Goal: Transaction & Acquisition: Book appointment/travel/reservation

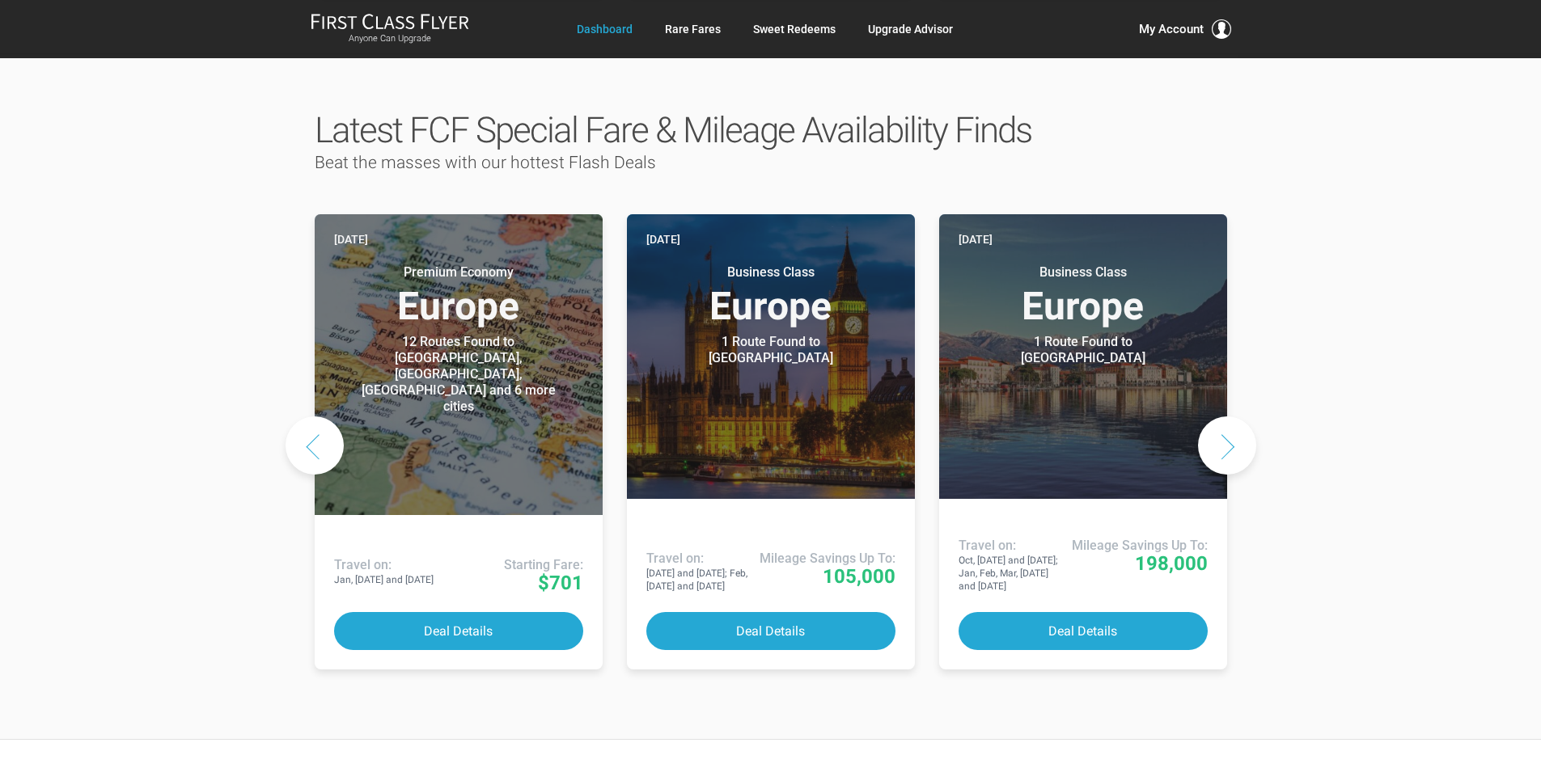
scroll to position [728, 0]
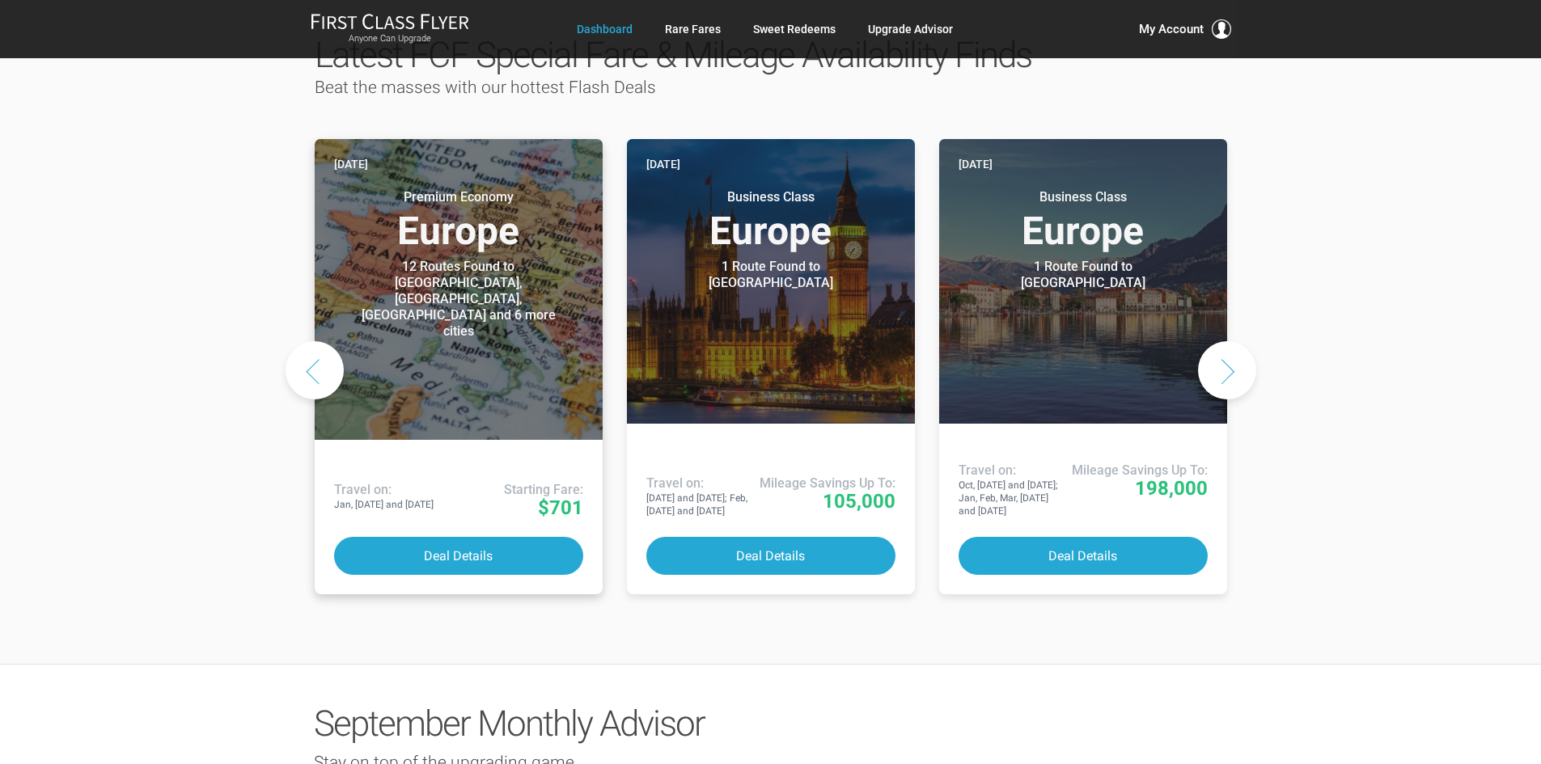
click at [484, 340] on div "12 Routes Found to [GEOGRAPHIC_DATA], [GEOGRAPHIC_DATA], [GEOGRAPHIC_DATA] and …" at bounding box center [459, 299] width 202 height 81
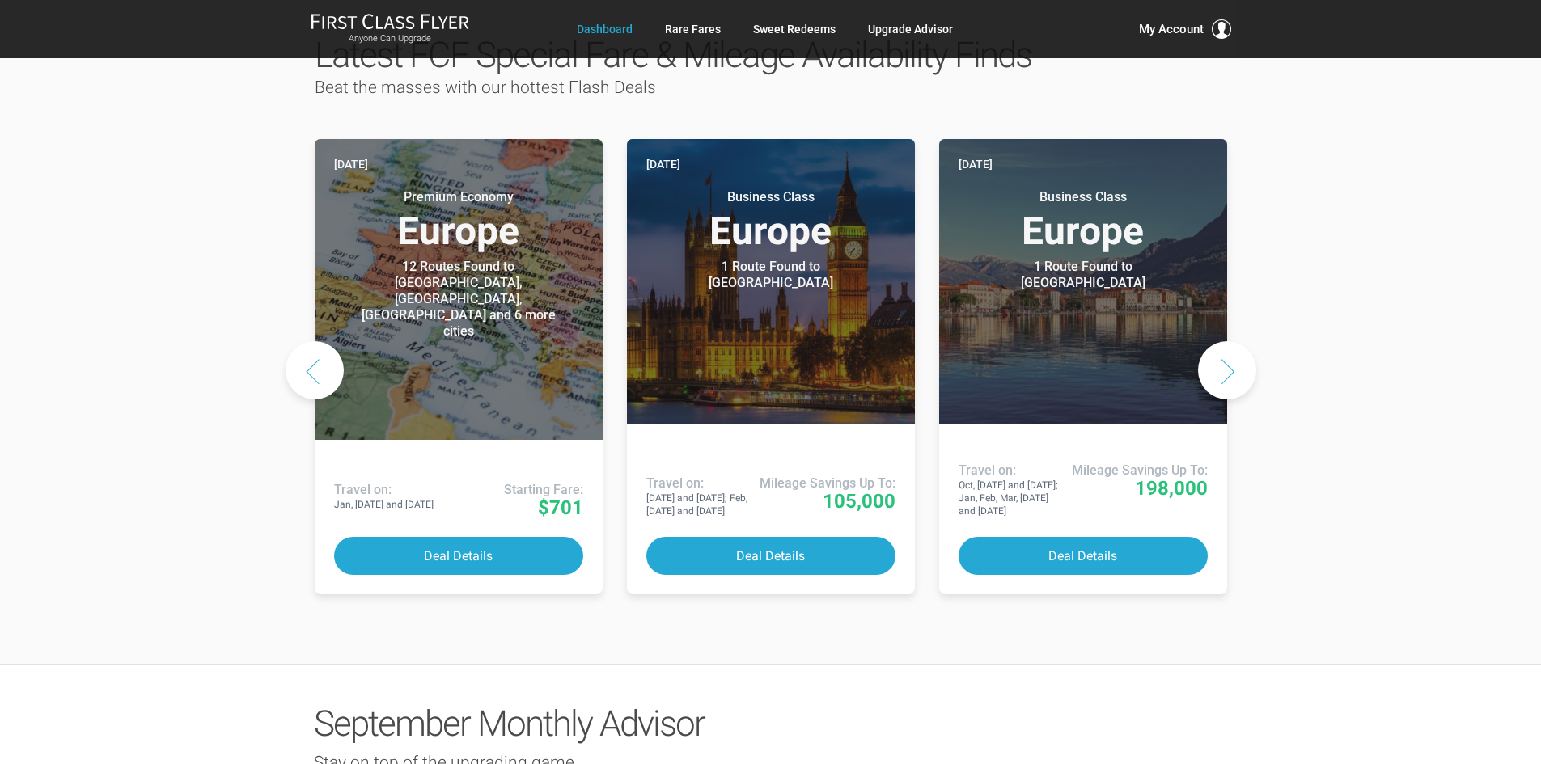
click at [1238, 400] on button "Next slide" at bounding box center [1227, 370] width 58 height 58
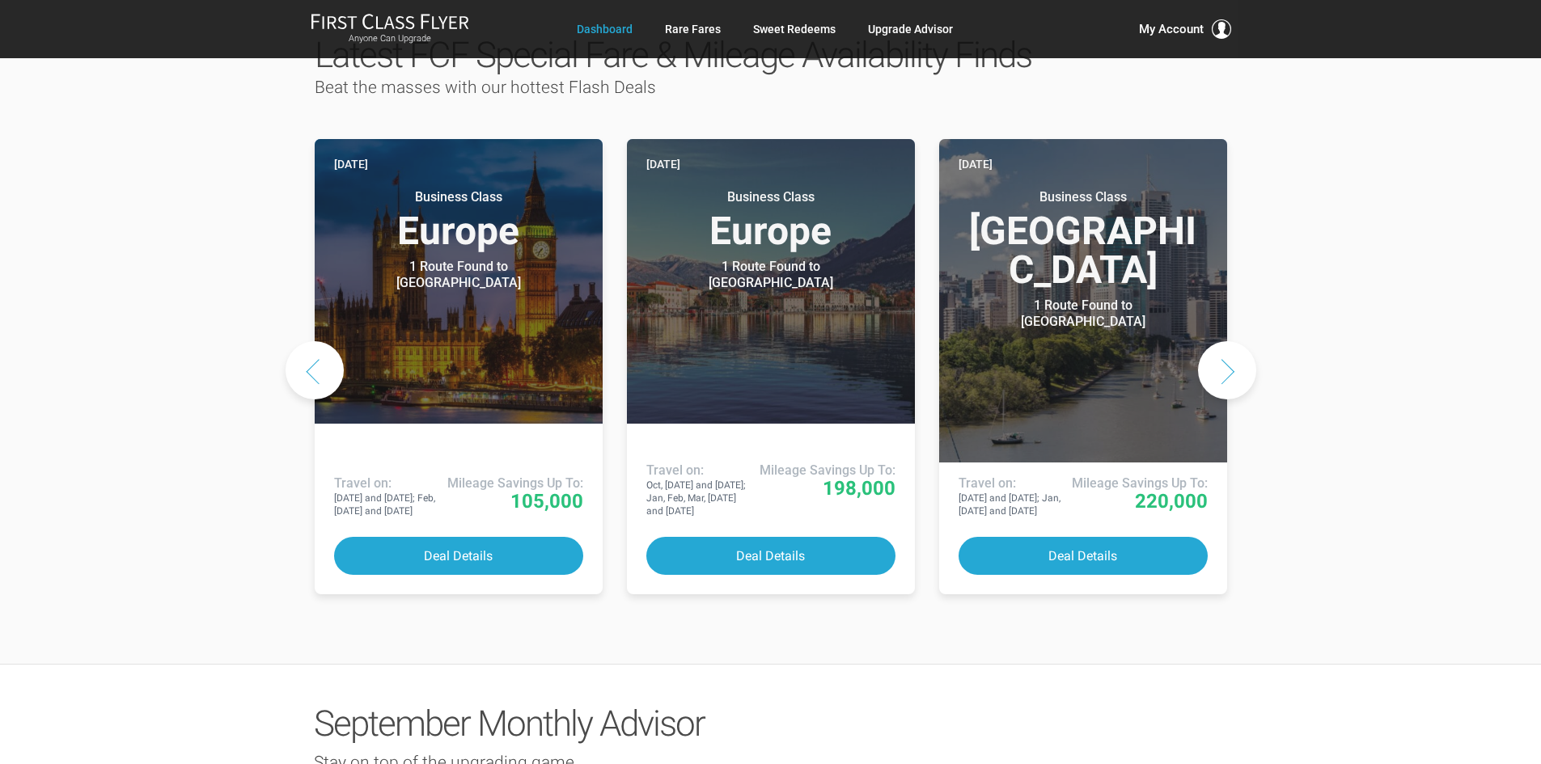
click at [1238, 400] on button "Next slide" at bounding box center [1227, 370] width 58 height 58
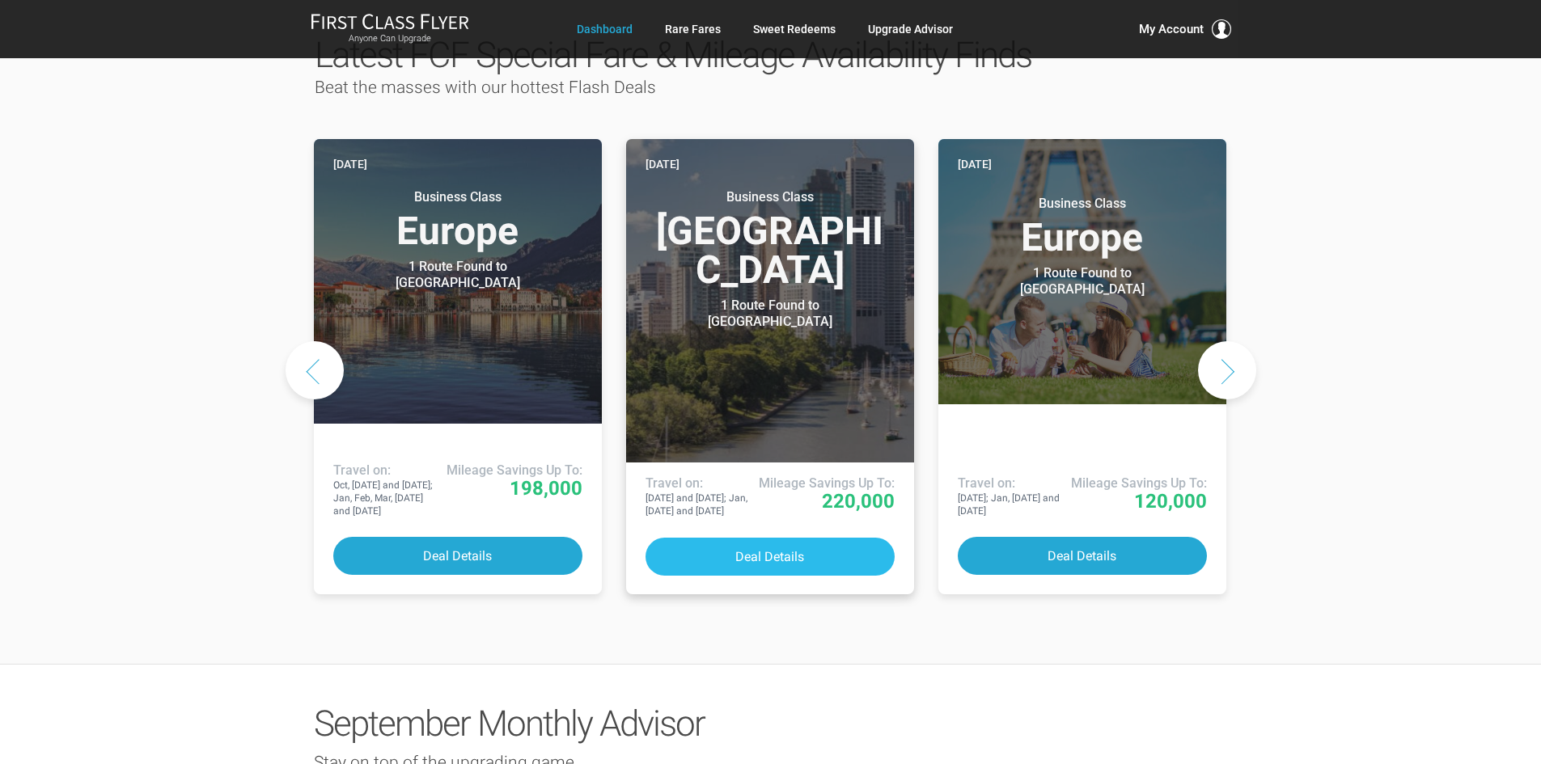
click at [752, 576] on button "Deal Details" at bounding box center [769, 557] width 249 height 38
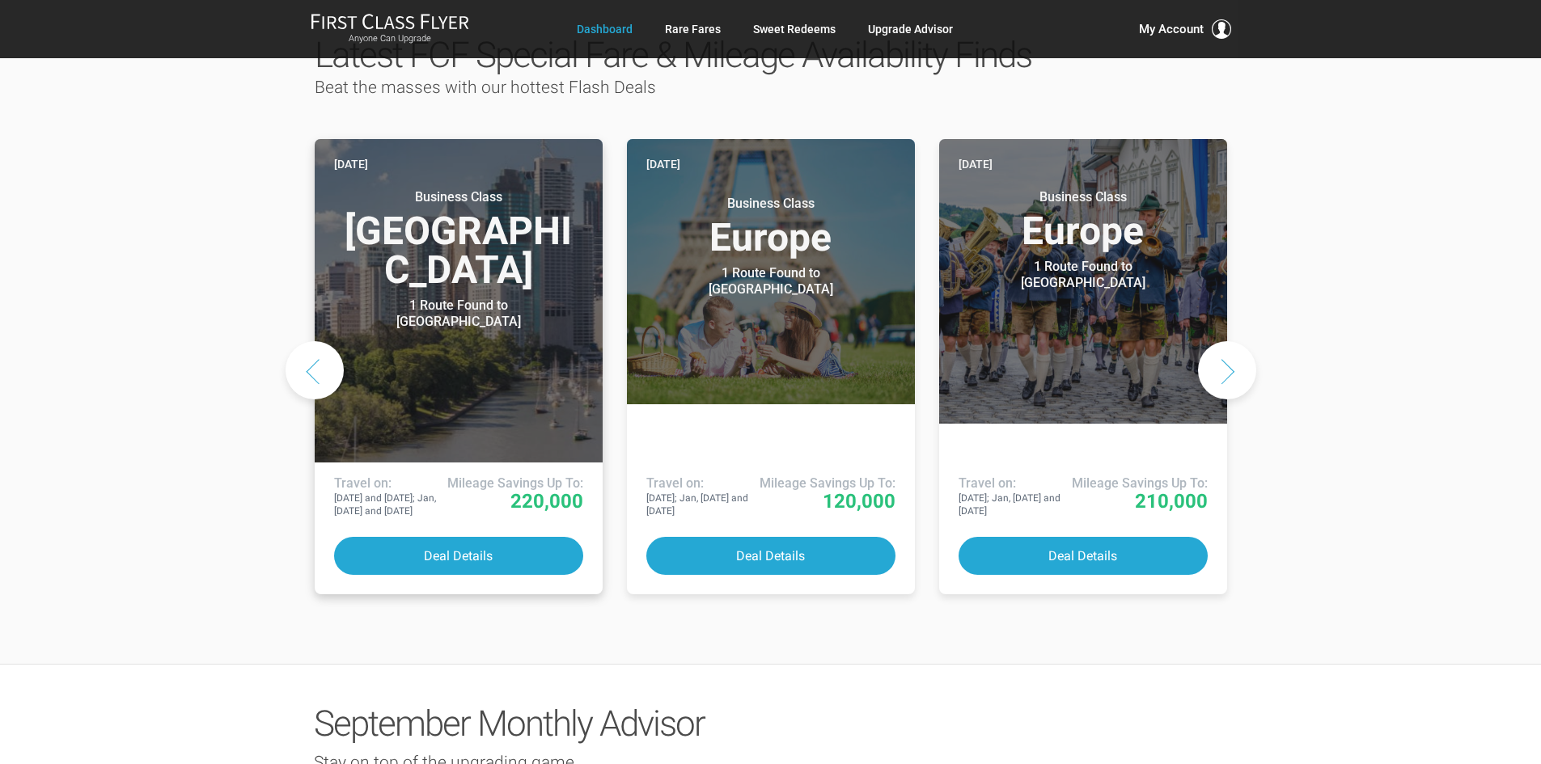
click at [501, 290] on h3 "Business Class South Pacific" at bounding box center [458, 239] width 249 height 100
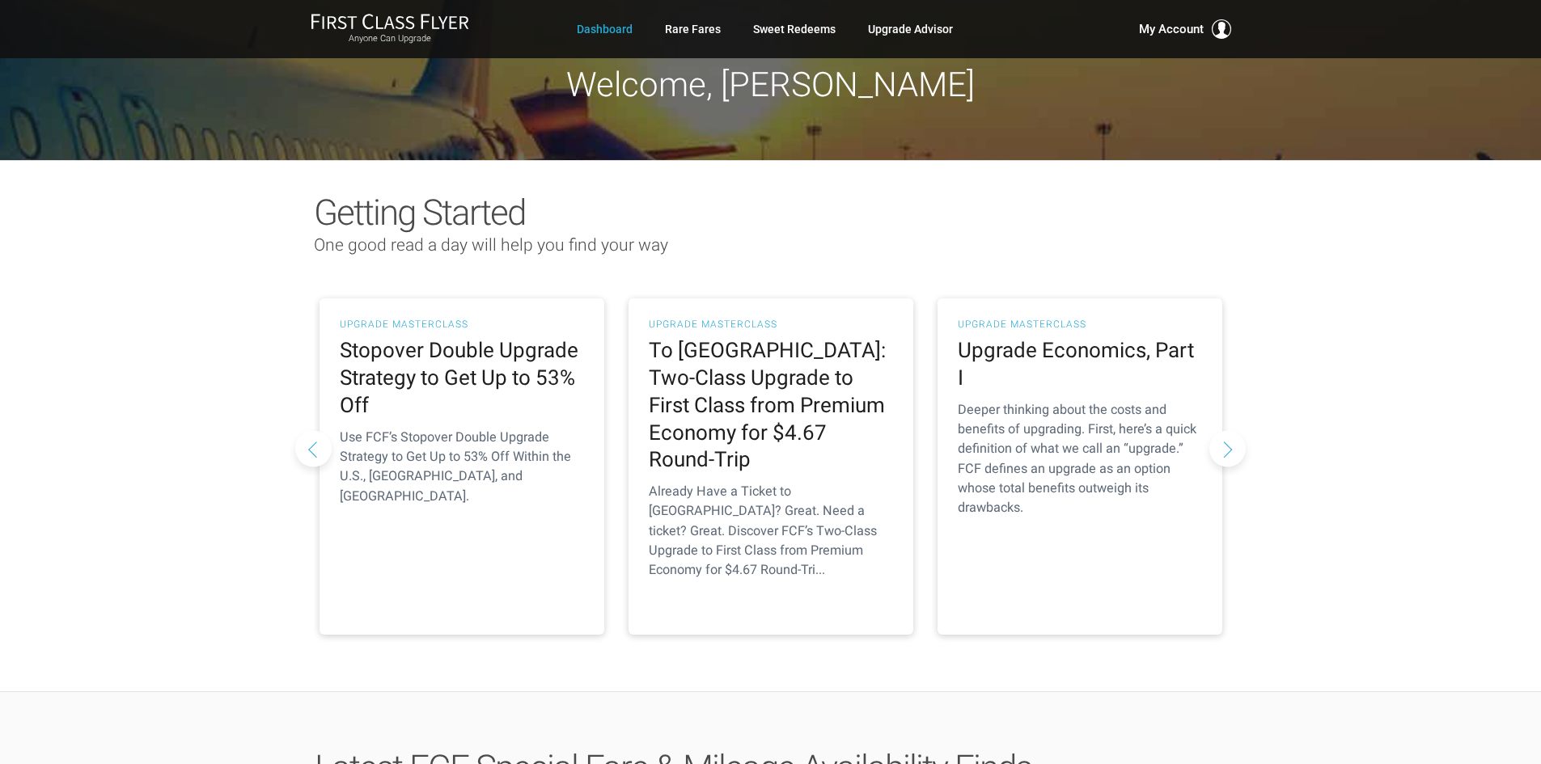
scroll to position [0, 0]
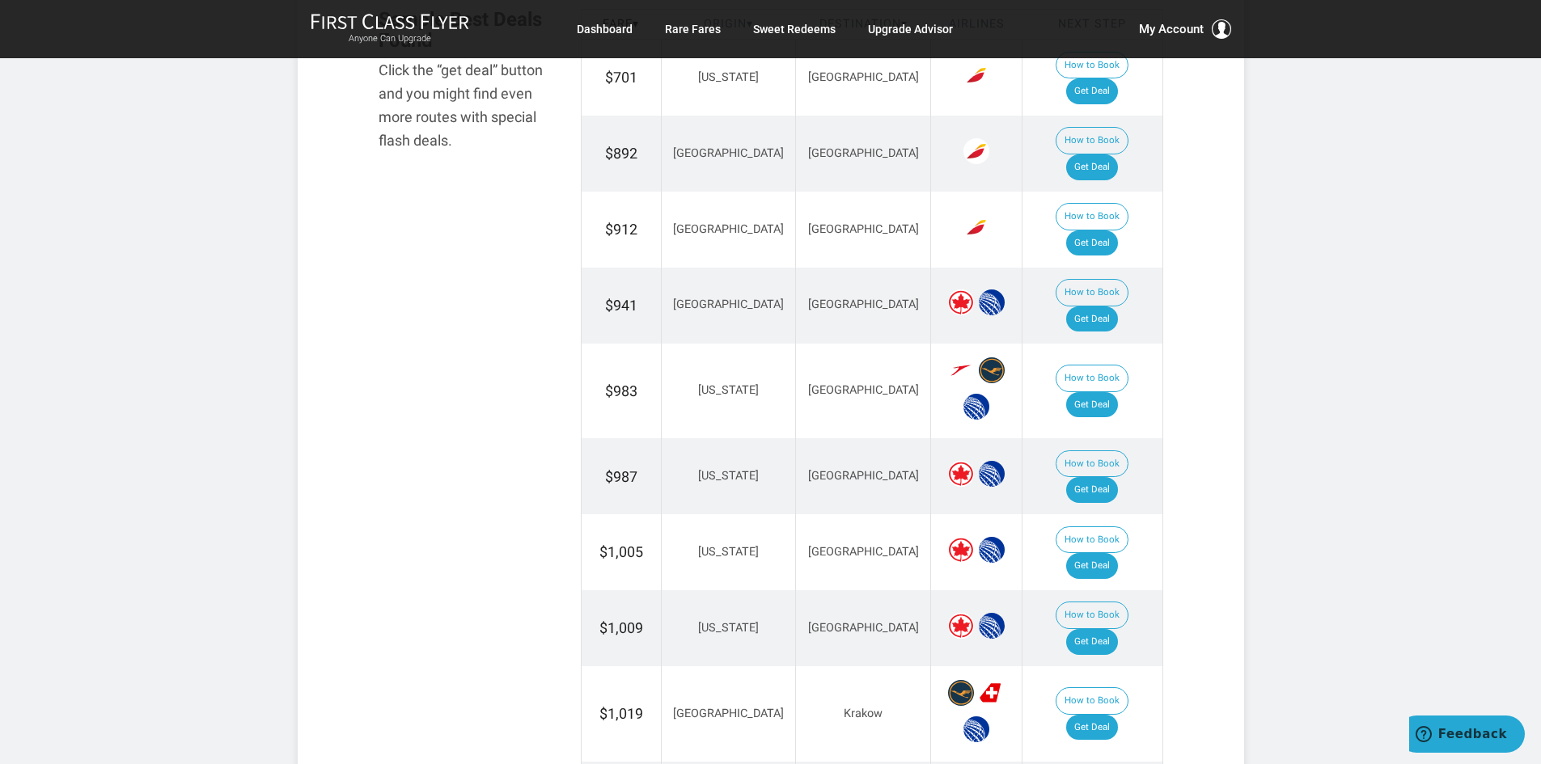
scroll to position [1052, 0]
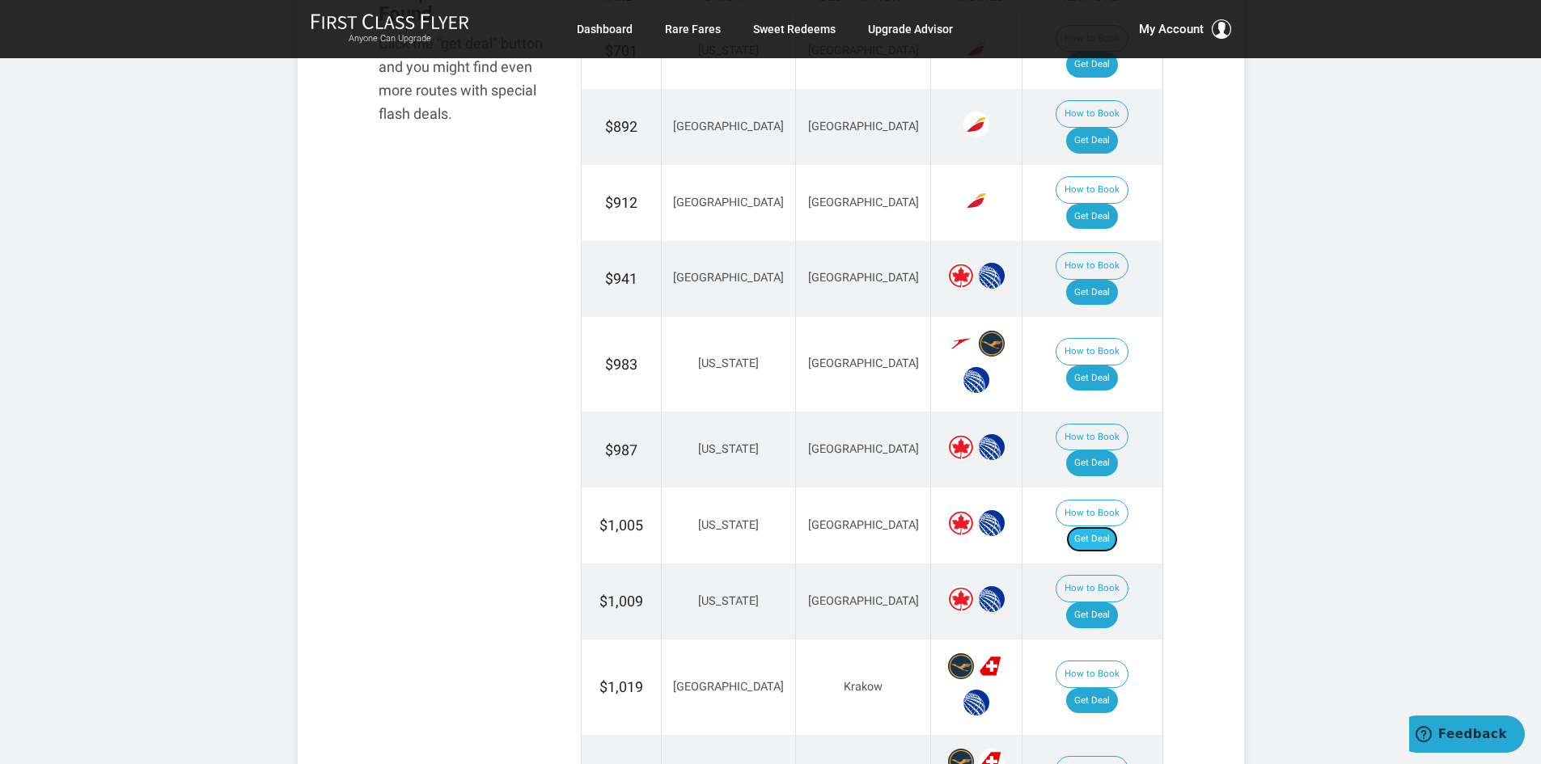
click at [1099, 527] on link "Get Deal" at bounding box center [1092, 540] width 52 height 26
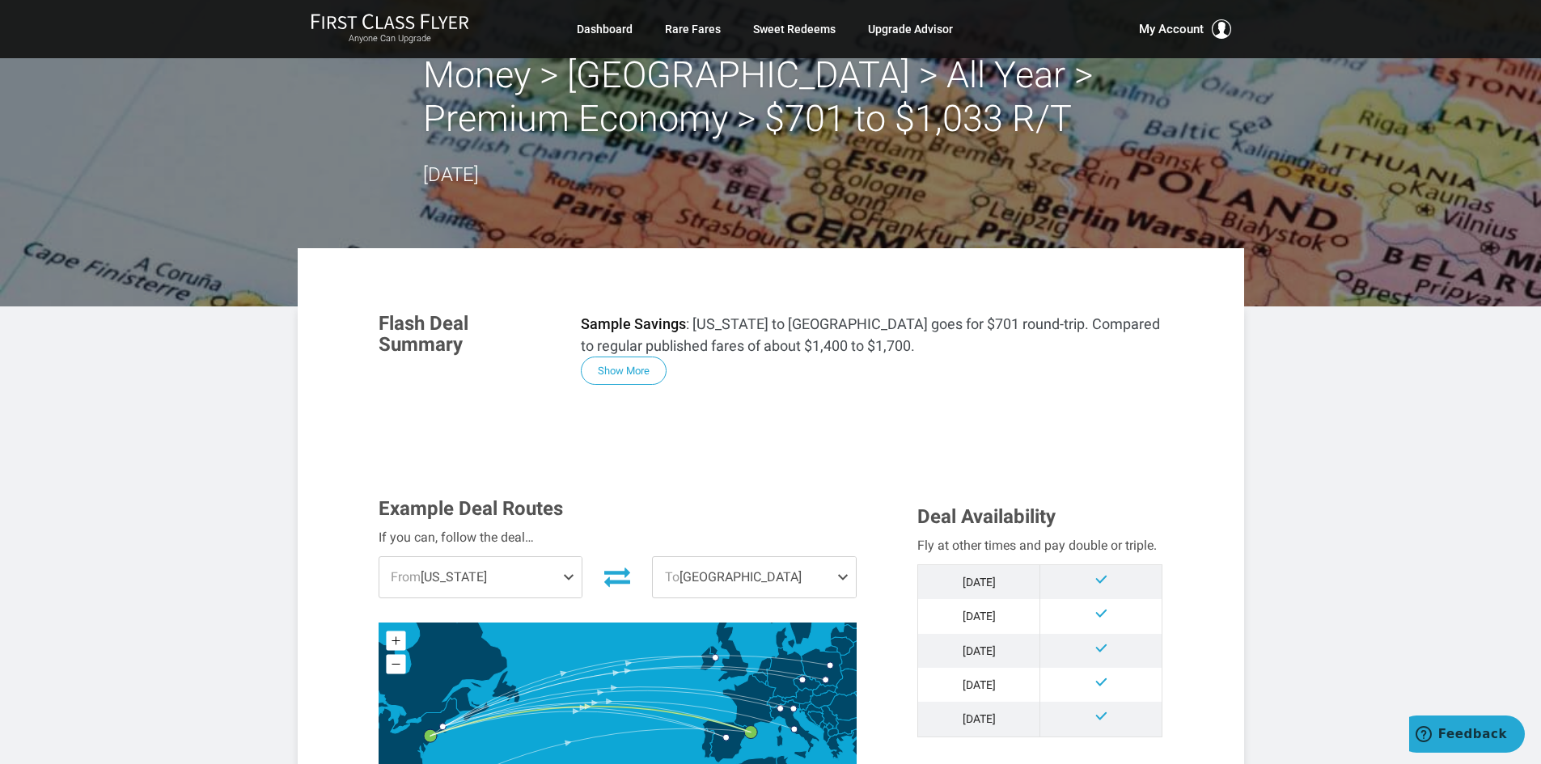
scroll to position [0, 0]
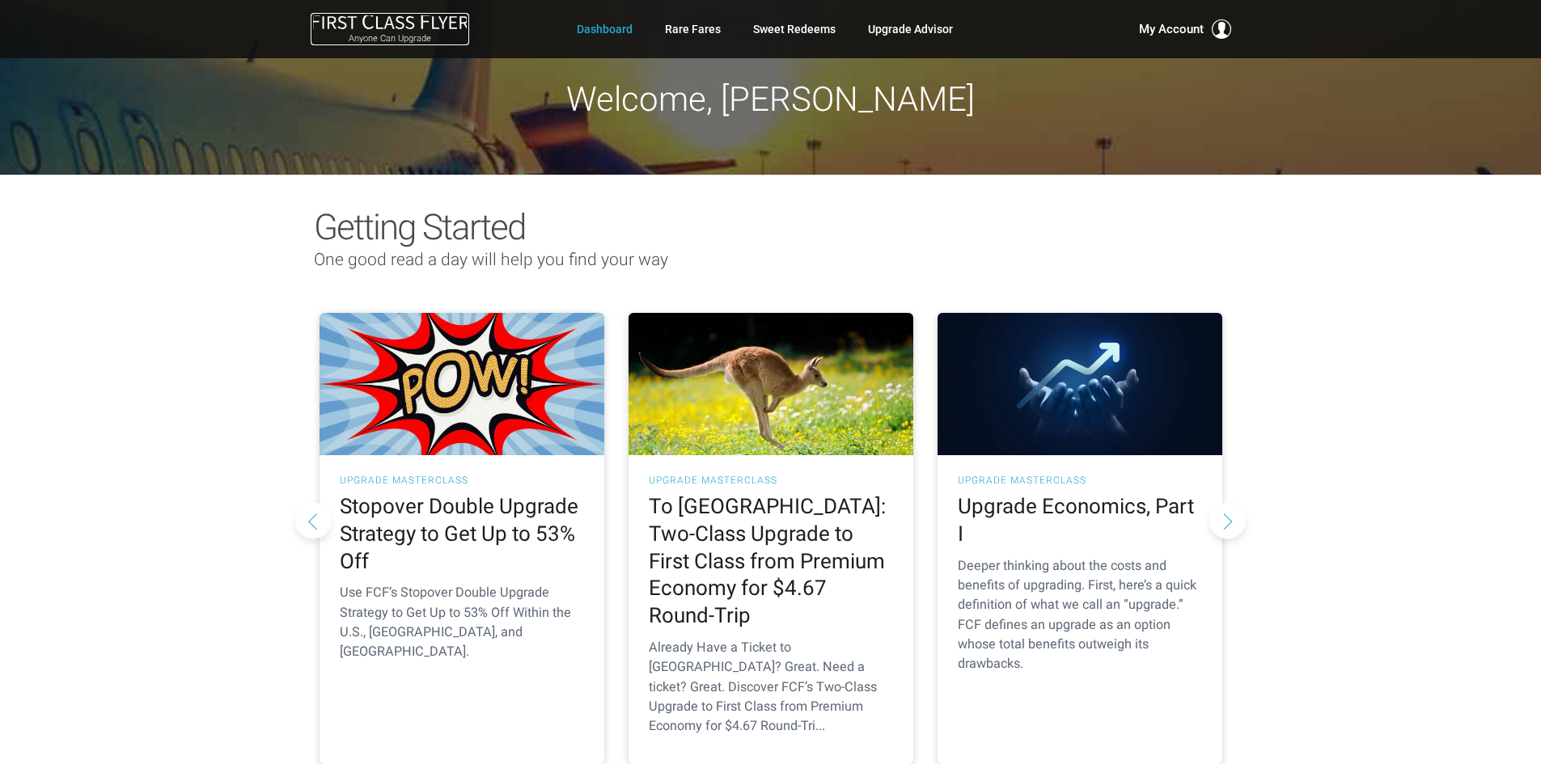
click at [417, 20] on img at bounding box center [390, 21] width 159 height 17
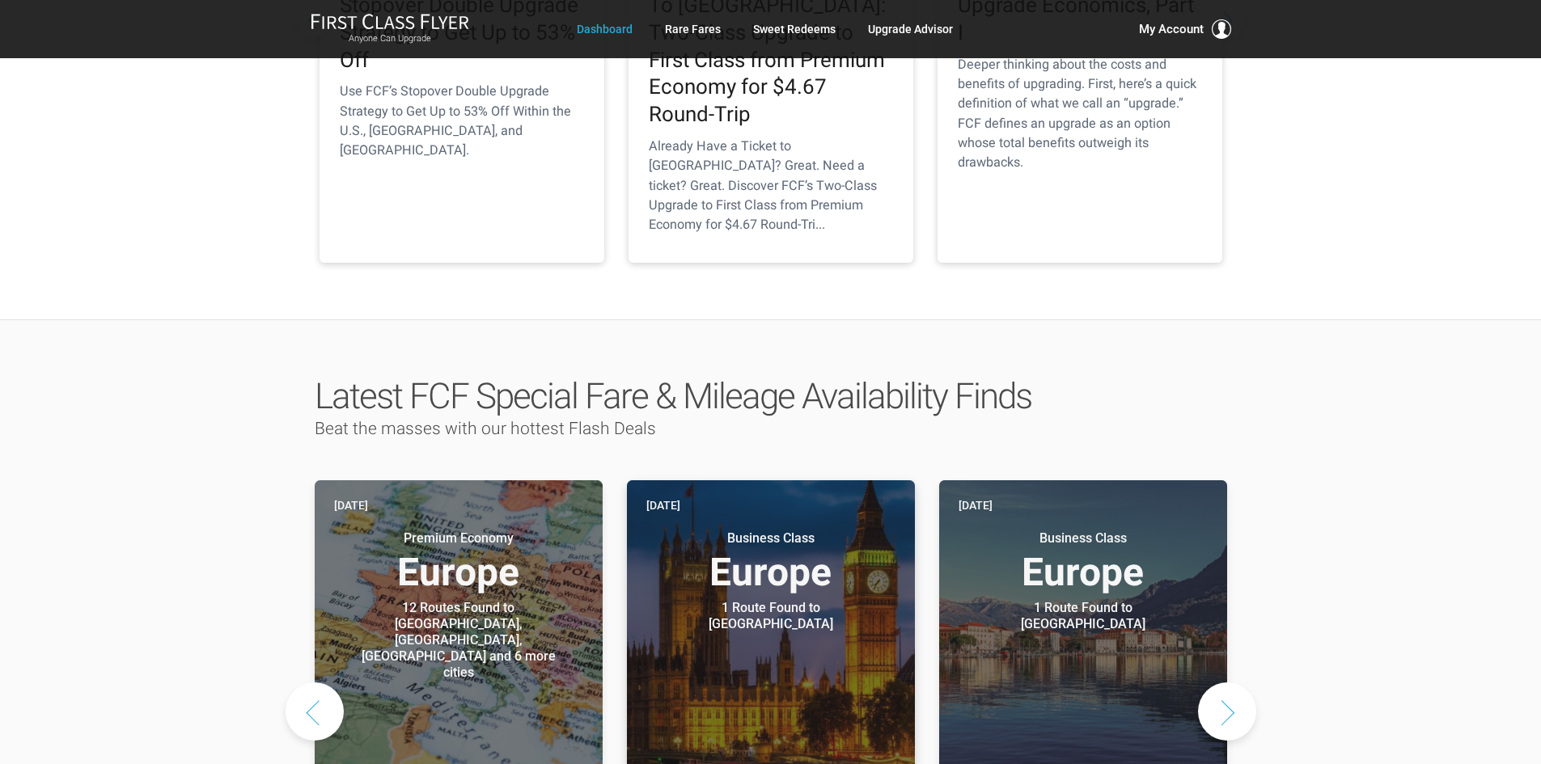
scroll to position [647, 0]
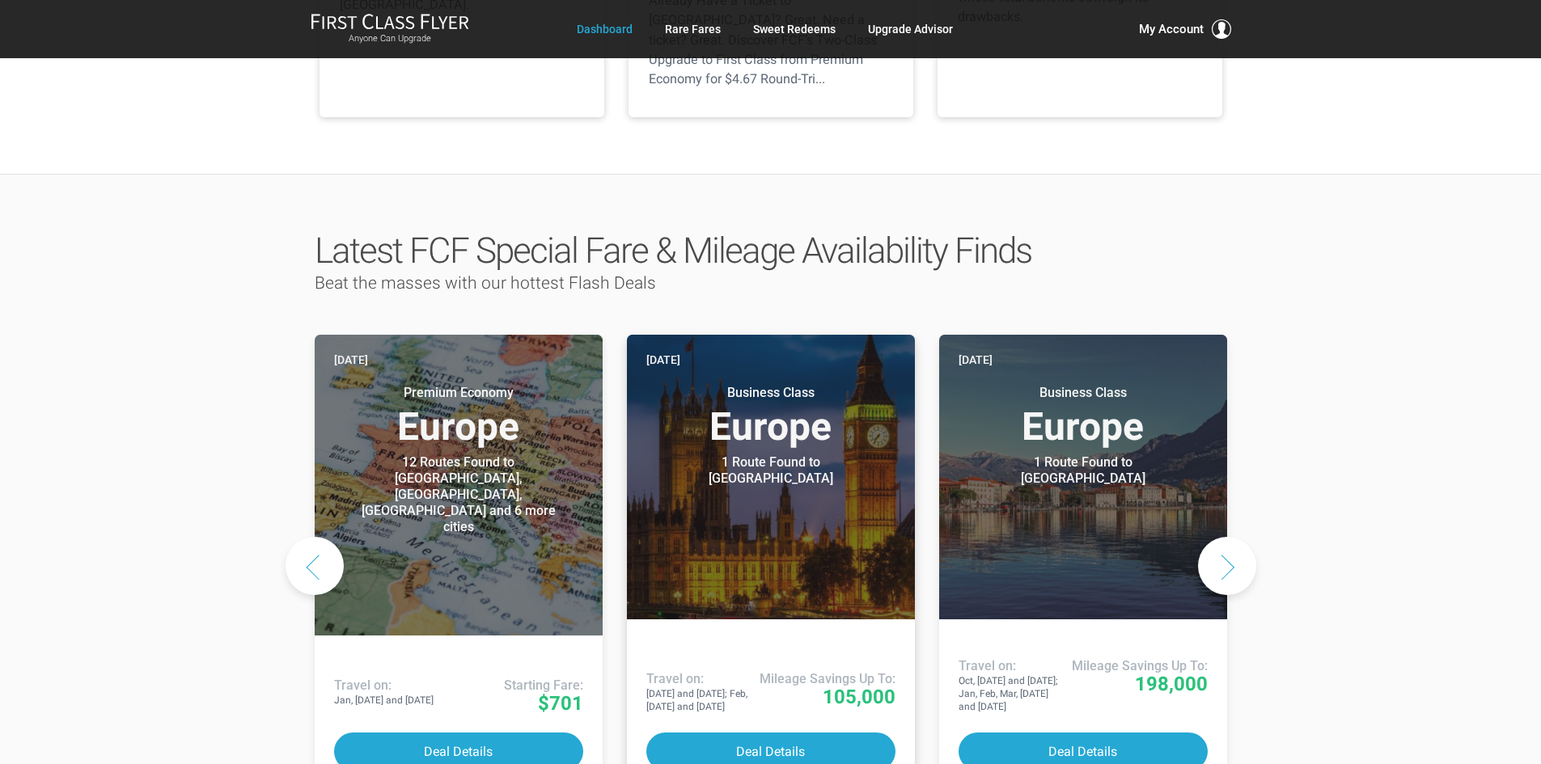
click at [718, 392] on h3 "Business Class Europe" at bounding box center [770, 415] width 249 height 61
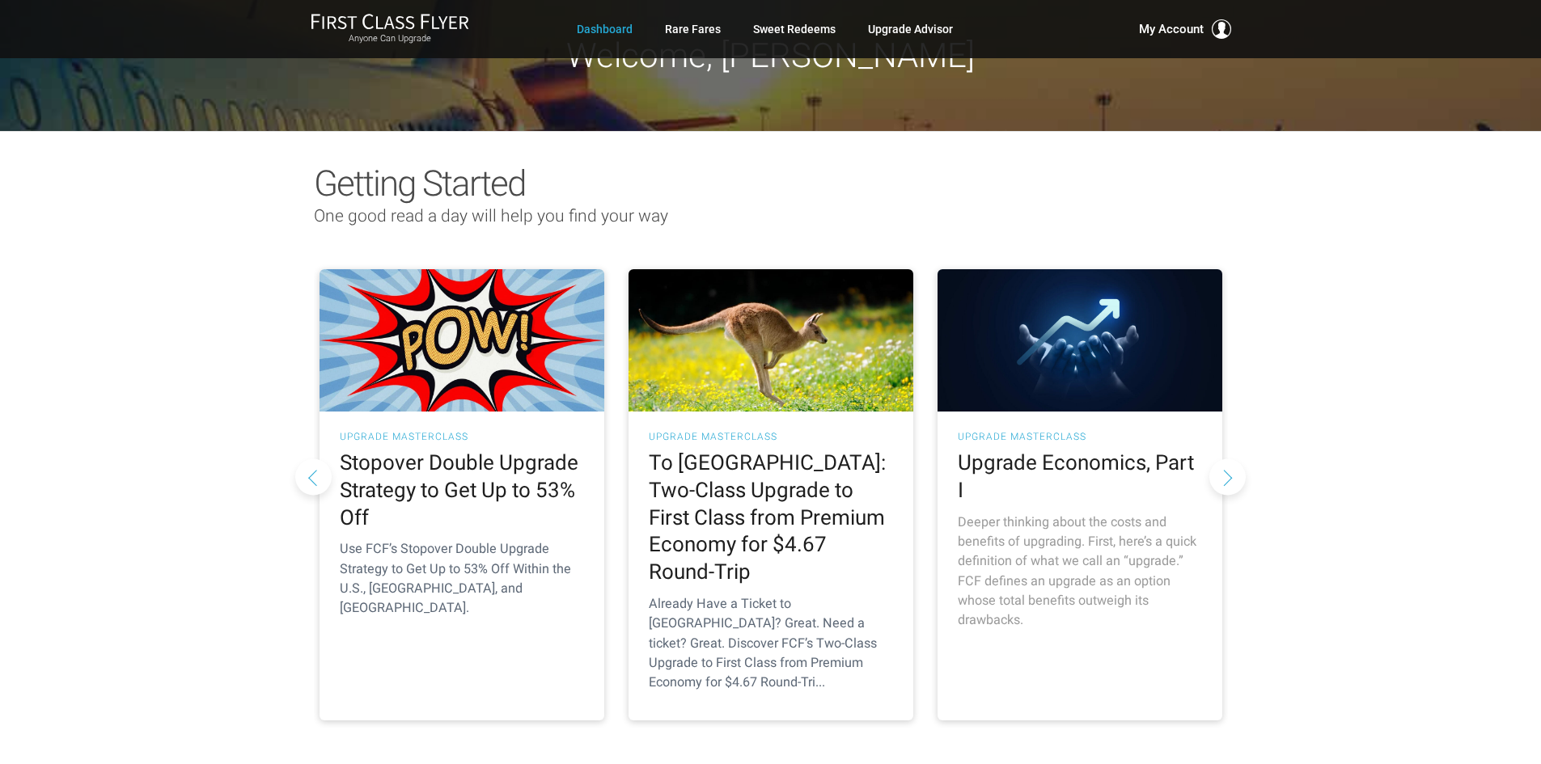
scroll to position [0, 0]
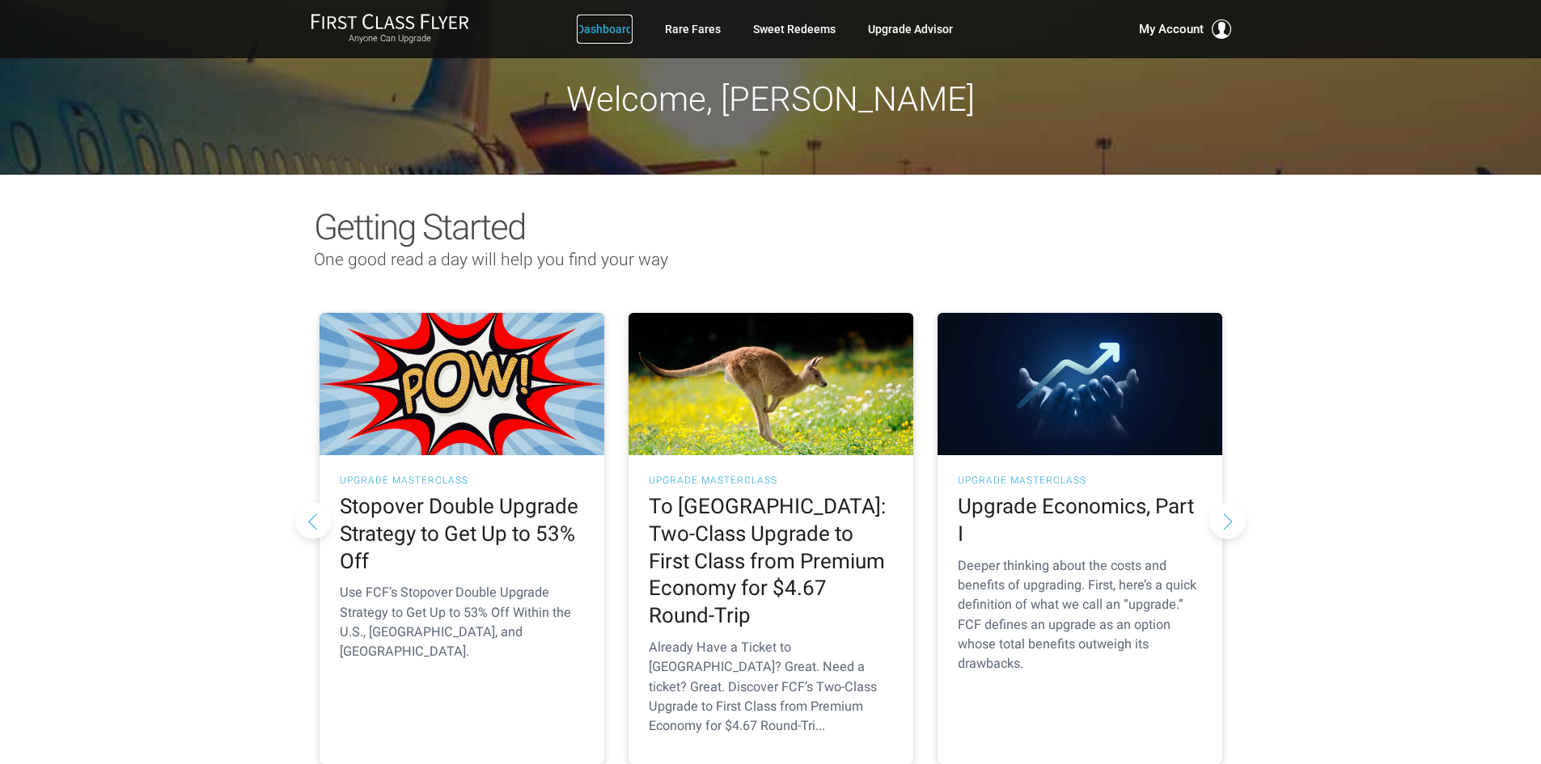
click at [606, 28] on link "Dashboard" at bounding box center [605, 29] width 56 height 29
